Goal: Transaction & Acquisition: Book appointment/travel/reservation

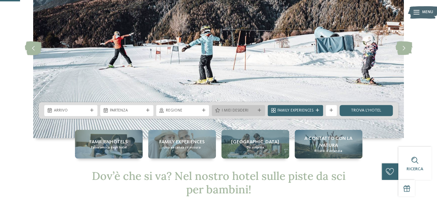
click at [261, 111] on icon at bounding box center [259, 110] width 3 height 3
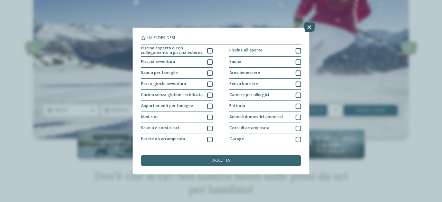
click at [307, 26] on icon at bounding box center [310, 27] width 12 height 10
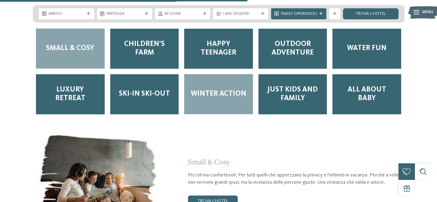
scroll to position [691, 0]
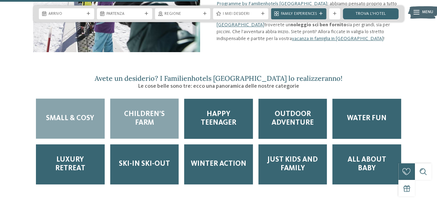
click at [170, 112] on span "Children’s Farm" at bounding box center [145, 118] width 58 height 17
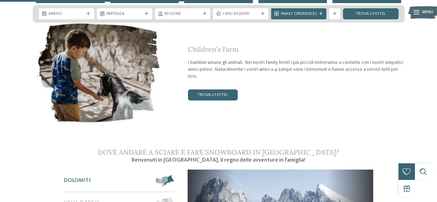
scroll to position [864, 0]
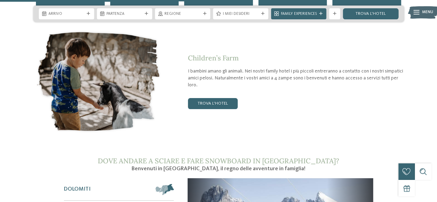
click at [219, 102] on div "Children’s Farm I bambini amano gli animali. Nei nostri family hotel i più picc…" at bounding box center [218, 81] width 371 height 106
click at [220, 98] on link "trova l’hotel" at bounding box center [213, 103] width 50 height 11
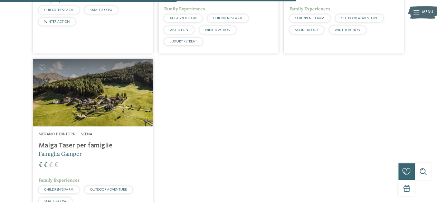
scroll to position [689, 0]
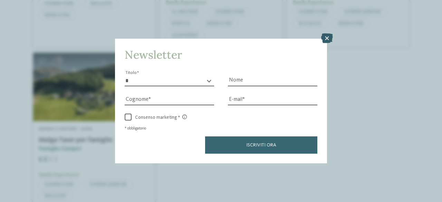
click at [327, 35] on icon at bounding box center [327, 39] width 12 height 10
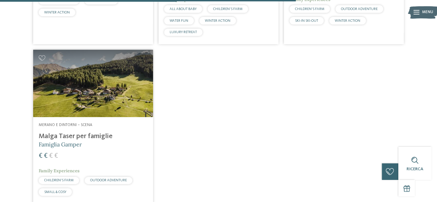
click at [111, 90] on img at bounding box center [93, 83] width 120 height 67
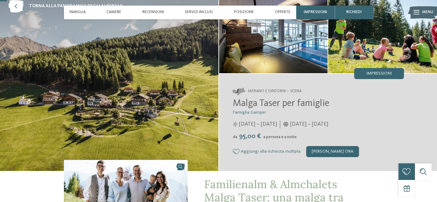
scroll to position [35, 0]
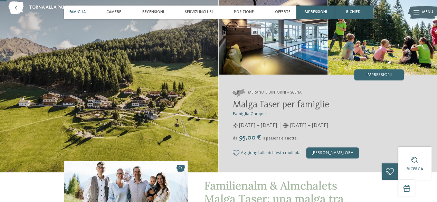
click at [76, 9] on div "Famiglia" at bounding box center [78, 13] width 22 height 14
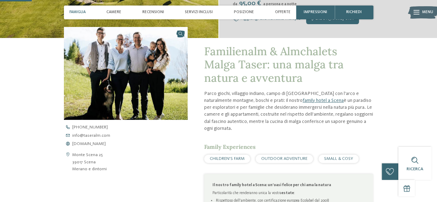
scroll to position [169, 0]
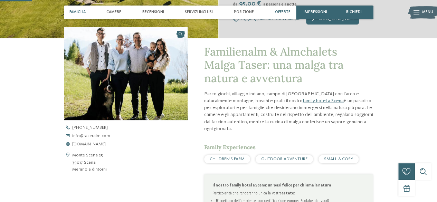
click at [277, 10] on span "Offerte" at bounding box center [283, 12] width 16 height 4
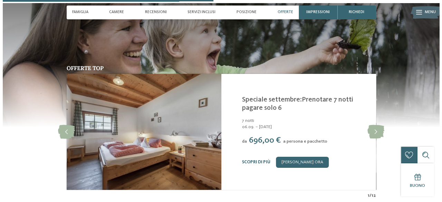
scroll to position [1123, 0]
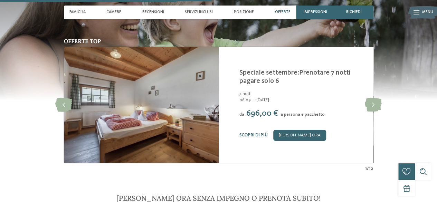
click at [257, 133] on link "Scopri di più" at bounding box center [253, 135] width 28 height 4
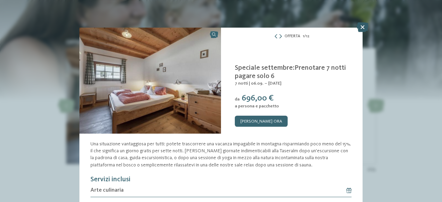
click at [363, 25] on icon at bounding box center [363, 27] width 12 height 10
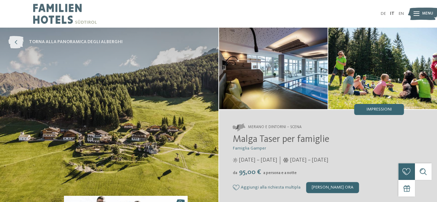
click at [16, 42] on icon at bounding box center [15, 42] width 15 height 12
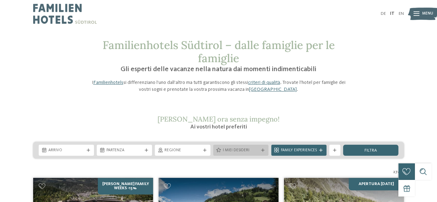
click at [264, 150] on div at bounding box center [263, 150] width 6 height 3
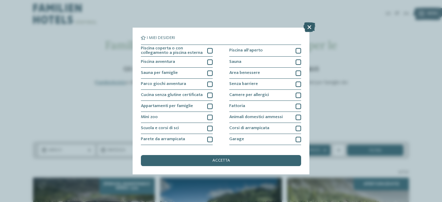
click at [311, 28] on icon at bounding box center [310, 27] width 12 height 10
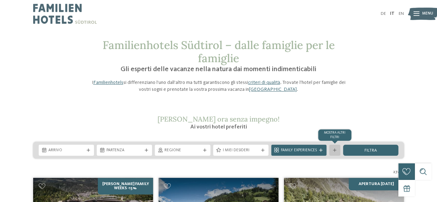
click at [337, 152] on div "mostra altri filtri" at bounding box center [334, 150] width 11 height 11
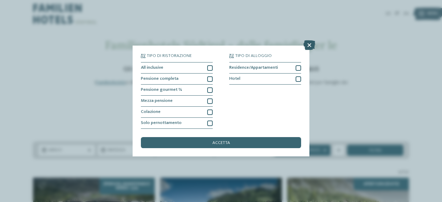
click at [311, 43] on icon at bounding box center [310, 45] width 12 height 10
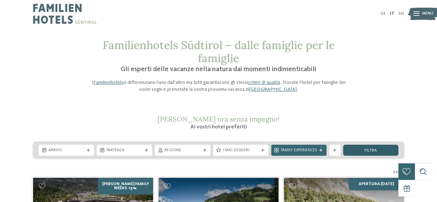
click at [371, 153] on span "filtra" at bounding box center [371, 151] width 12 height 4
click at [420, 16] on img at bounding box center [423, 13] width 30 height 15
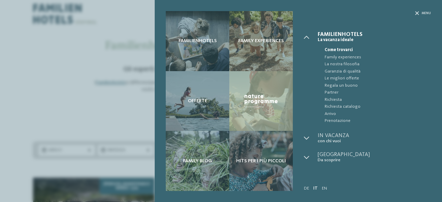
scroll to position [11, 0]
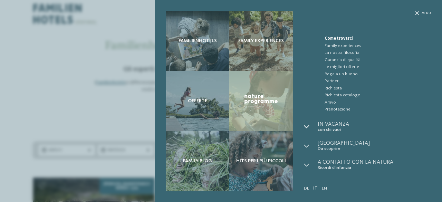
click at [308, 125] on icon at bounding box center [307, 127] width 6 height 6
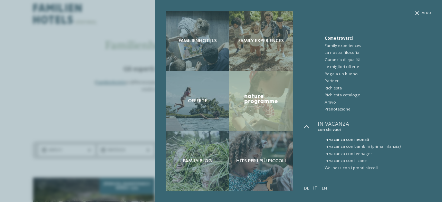
click at [357, 139] on span "In vacanza con neonati" at bounding box center [378, 139] width 106 height 7
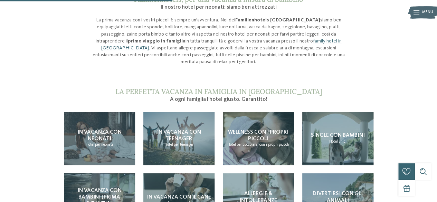
scroll to position [518, 0]
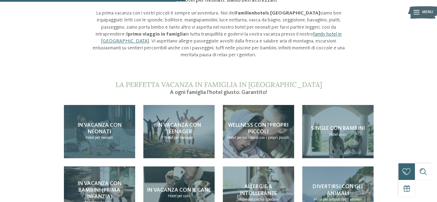
click at [122, 133] on div "In vacanza con neonati Hotel per neonati" at bounding box center [99, 132] width 71 height 54
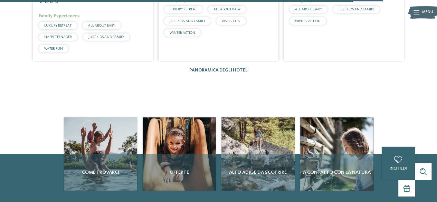
scroll to position [1071, 0]
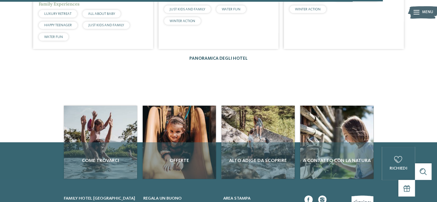
click at [236, 56] on link "Panoramica degli hotel" at bounding box center [218, 58] width 58 height 4
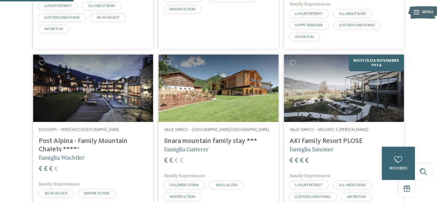
scroll to position [346, 0]
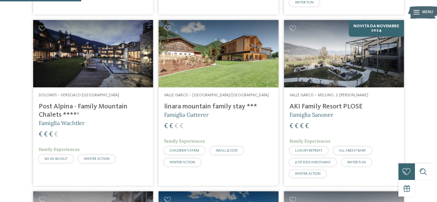
click at [217, 63] on img at bounding box center [219, 53] width 120 height 67
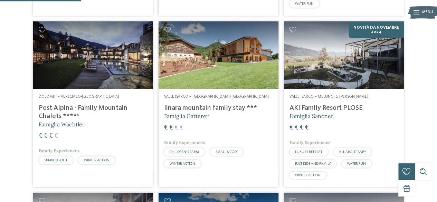
click at [93, 108] on h4 "Post Alpina - Family Mountain Chalets ****ˢ" at bounding box center [93, 112] width 109 height 17
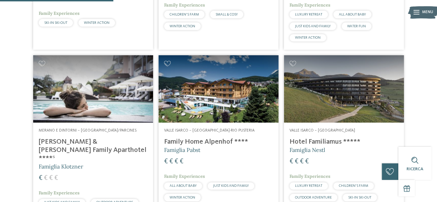
scroll to position [516, 0]
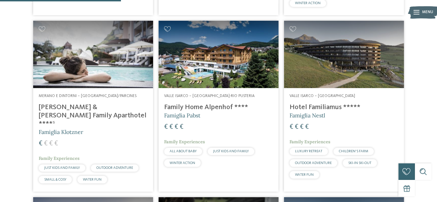
click at [124, 70] on img at bounding box center [93, 54] width 120 height 67
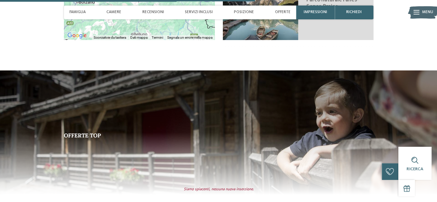
scroll to position [968, 0]
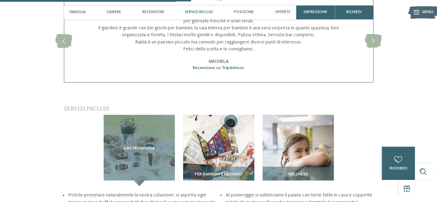
scroll to position [795, 0]
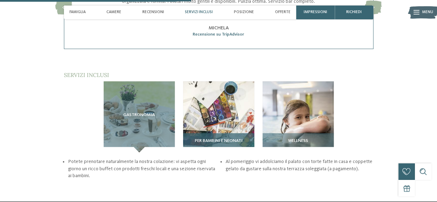
click at [225, 133] on div "Per bambini e neonati" at bounding box center [218, 142] width 71 height 19
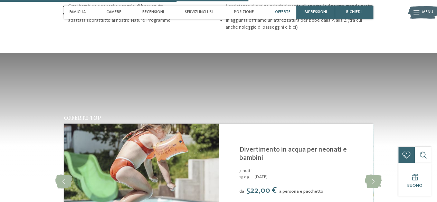
scroll to position [1037, 0]
